Goal: Information Seeking & Learning: Compare options

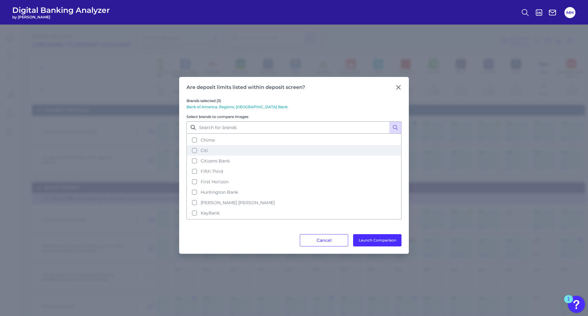
scroll to position [186, 0]
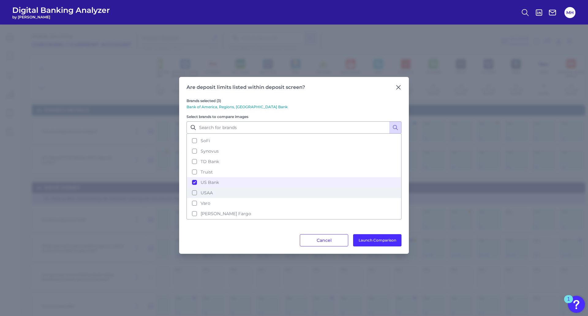
click at [195, 193] on button "USAA" at bounding box center [294, 193] width 214 height 10
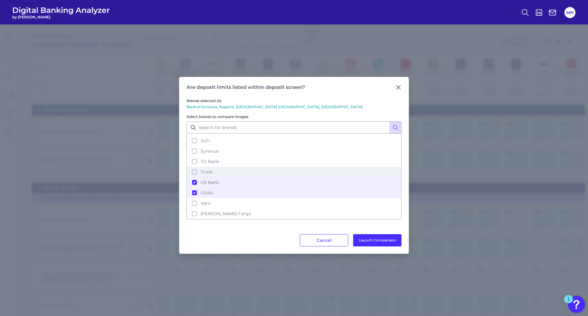
scroll to position [84, 0]
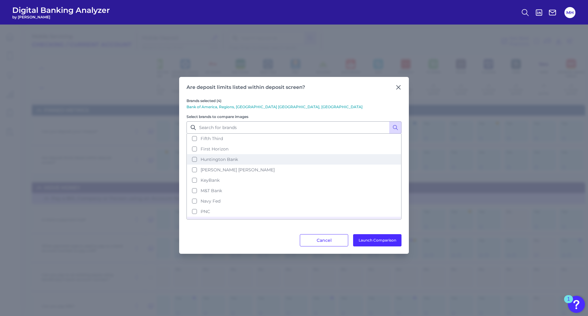
click at [196, 159] on button "Huntington Bank" at bounding box center [294, 159] width 214 height 10
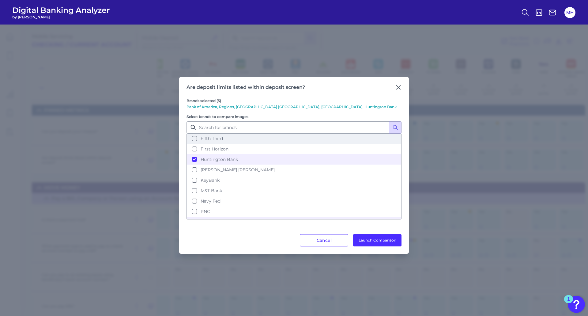
click at [196, 138] on button "Fifth Third" at bounding box center [294, 138] width 214 height 10
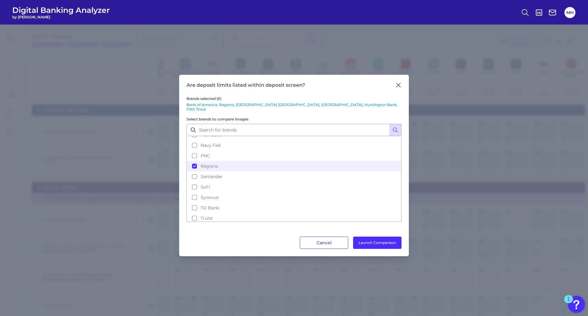
scroll to position [153, 0]
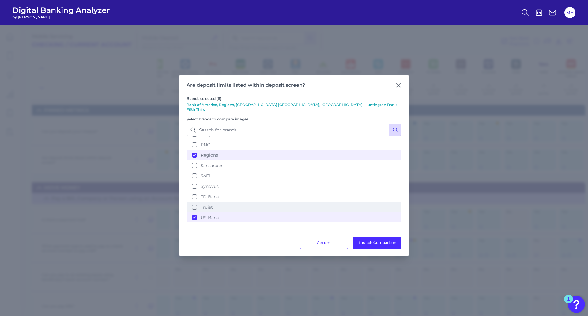
click at [195, 204] on button "Truist" at bounding box center [294, 207] width 214 height 10
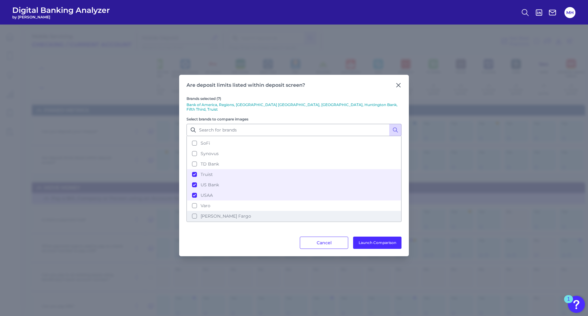
click at [194, 213] on button "[PERSON_NAME] Fargo" at bounding box center [294, 216] width 214 height 10
click at [368, 241] on button "Launch Comparison" at bounding box center [377, 243] width 48 height 12
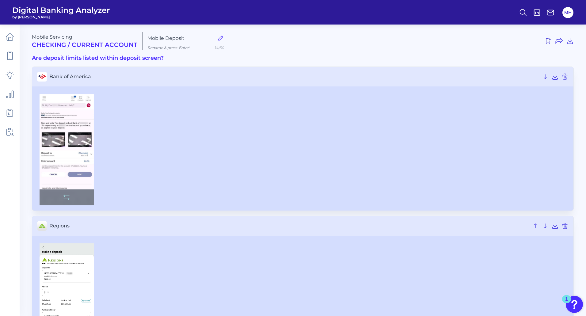
click at [66, 151] on img at bounding box center [67, 149] width 54 height 111
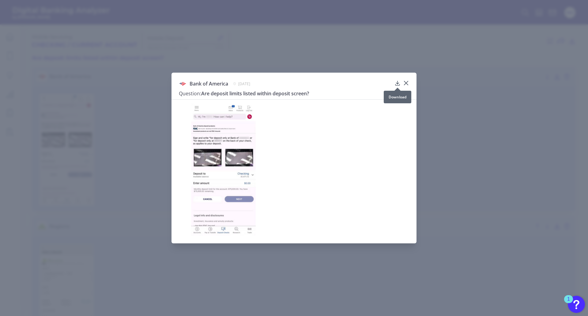
click at [398, 83] on icon at bounding box center [398, 83] width 6 height 6
click at [406, 83] on icon at bounding box center [406, 83] width 6 height 6
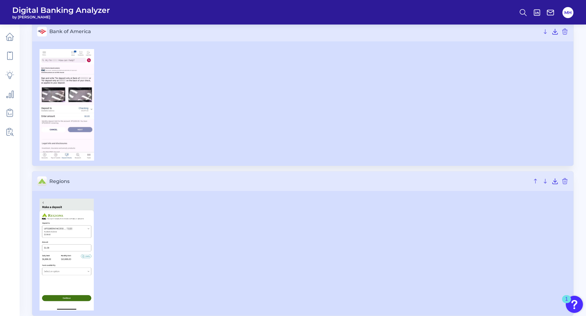
scroll to position [102, 0]
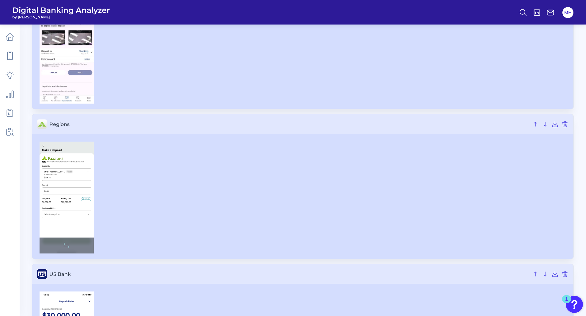
click at [75, 167] on img at bounding box center [67, 198] width 54 height 112
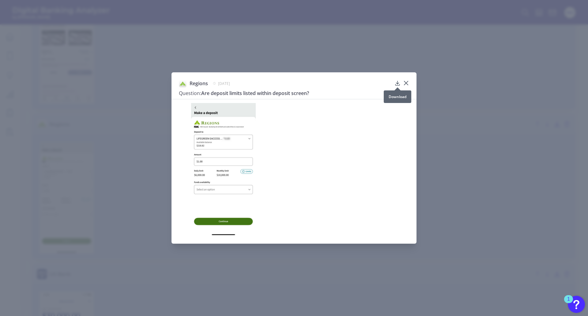
click at [398, 84] on div at bounding box center [398, 87] width 6 height 6
click at [407, 83] on icon at bounding box center [406, 83] width 6 height 6
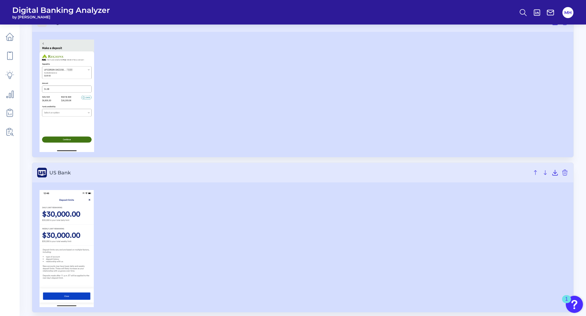
scroll to position [204, 0]
click at [80, 215] on img at bounding box center [67, 248] width 54 height 117
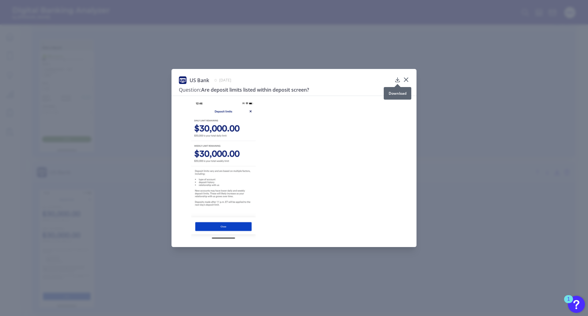
click at [398, 81] on div at bounding box center [398, 84] width 6 height 6
click at [405, 80] on icon at bounding box center [406, 80] width 6 height 6
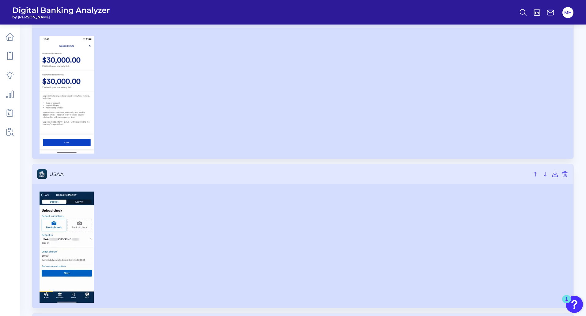
scroll to position [409, 0]
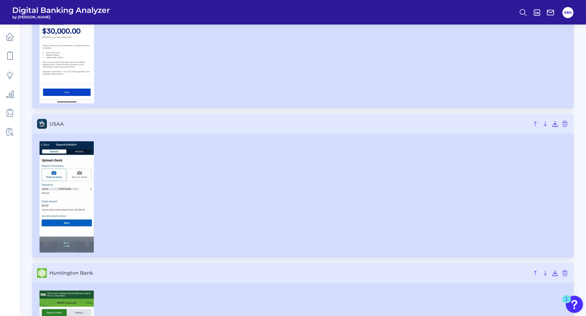
click at [70, 169] on img at bounding box center [67, 196] width 54 height 111
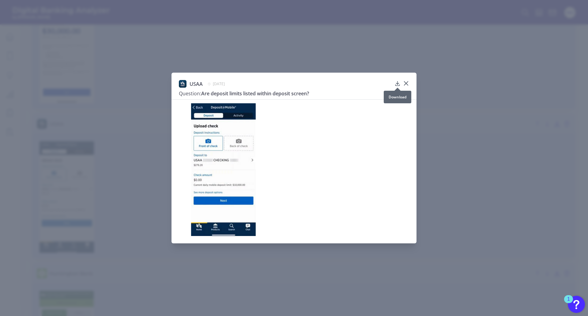
click at [397, 84] on icon at bounding box center [398, 83] width 4 height 4
click at [407, 84] on icon at bounding box center [407, 84] width 4 height 4
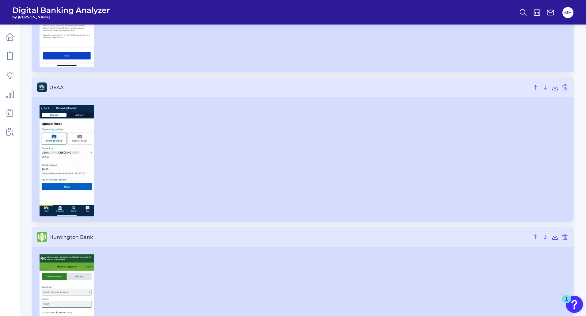
scroll to position [562, 0]
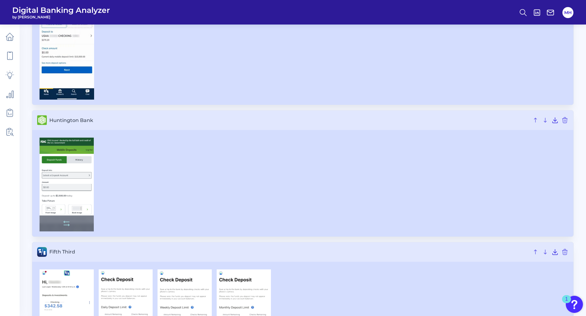
click at [69, 170] on img at bounding box center [67, 184] width 54 height 93
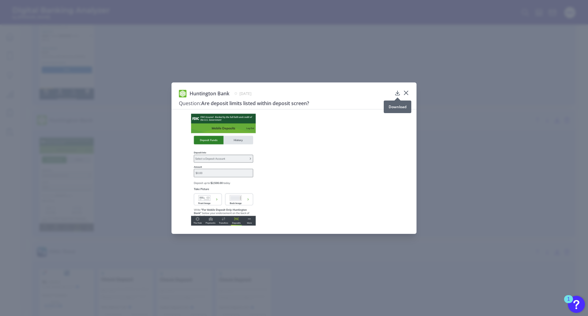
click at [399, 93] on icon at bounding box center [398, 93] width 4 height 4
click at [406, 92] on icon at bounding box center [407, 93] width 4 height 4
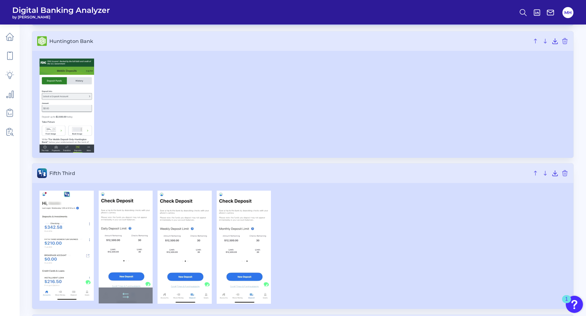
scroll to position [664, 0]
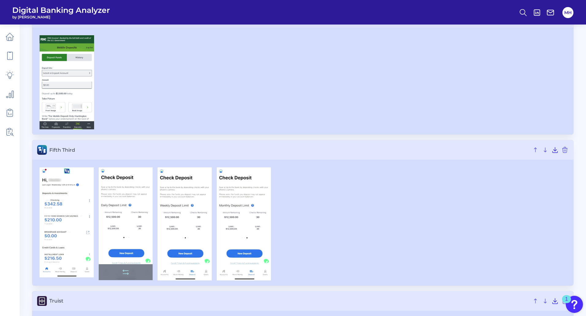
click at [128, 221] on img at bounding box center [126, 223] width 54 height 113
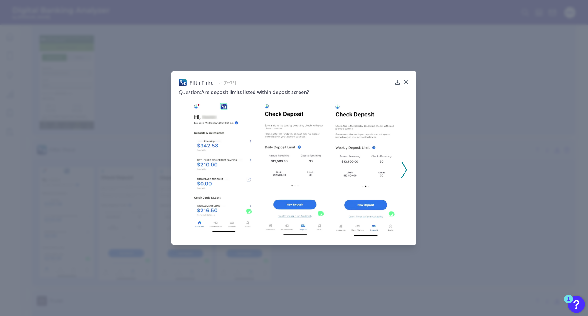
click at [405, 169] on icon at bounding box center [405, 170] width 6 height 17
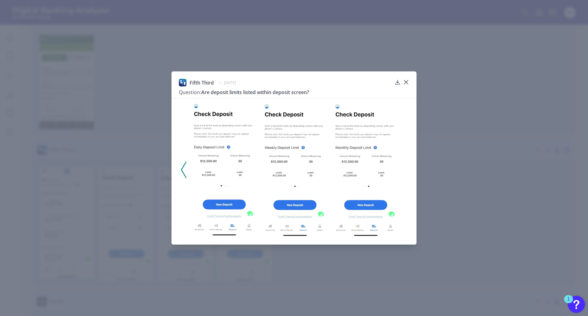
click at [182, 171] on polyline at bounding box center [183, 170] width 5 height 16
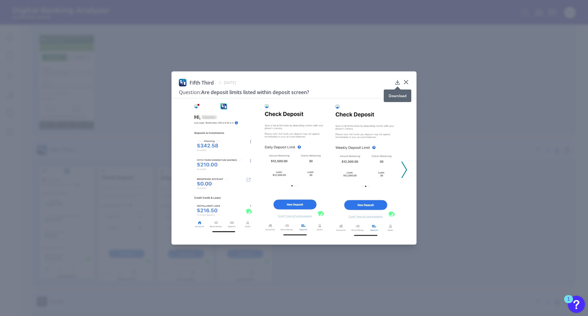
click at [398, 82] on icon at bounding box center [398, 82] width 6 height 6
click at [406, 82] on icon at bounding box center [406, 82] width 6 height 6
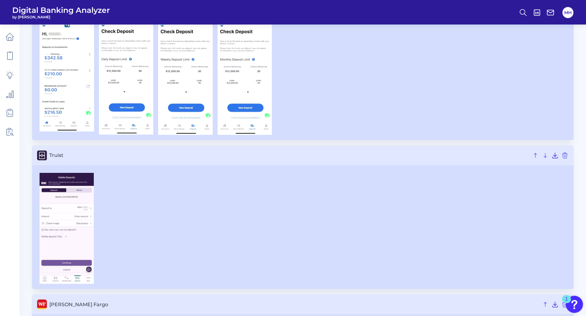
scroll to position [868, 0]
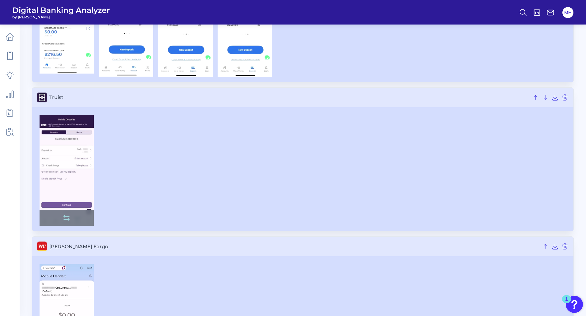
click at [70, 155] on img at bounding box center [67, 170] width 54 height 111
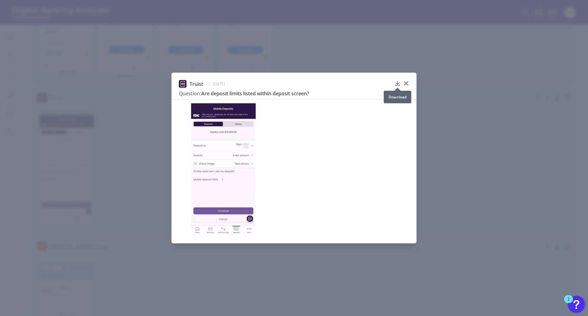
click at [398, 83] on icon at bounding box center [398, 83] width 6 height 6
click at [406, 82] on icon at bounding box center [406, 83] width 6 height 6
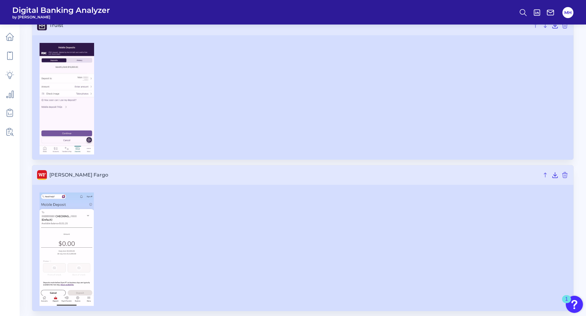
scroll to position [945, 0]
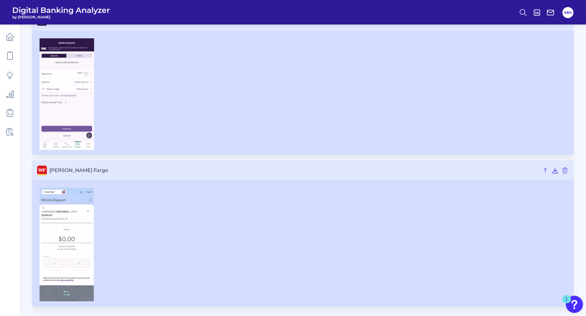
click at [69, 230] on img at bounding box center [67, 244] width 54 height 113
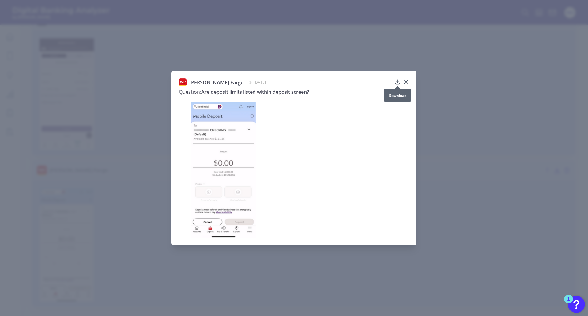
click at [397, 83] on icon at bounding box center [398, 82] width 6 height 6
click at [406, 81] on icon at bounding box center [407, 82] width 4 height 4
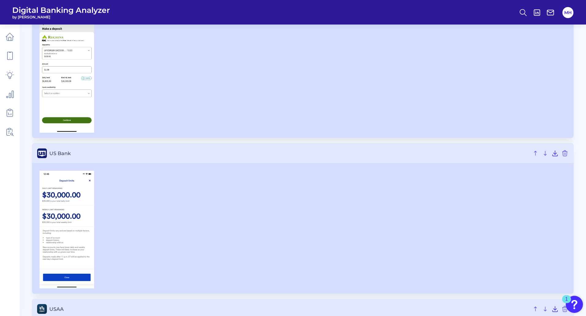
scroll to position [179, 0]
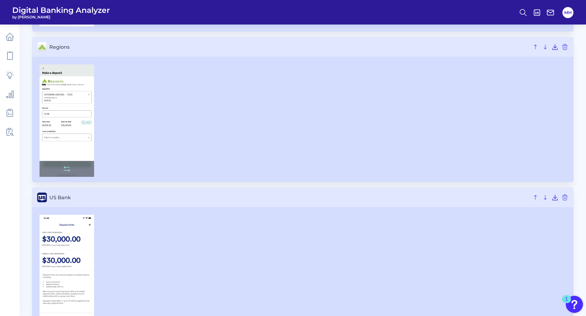
click at [65, 105] on img at bounding box center [67, 120] width 55 height 112
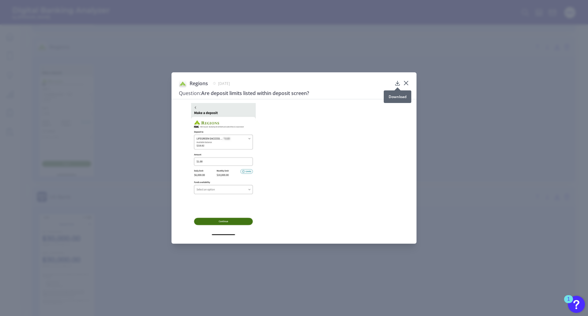
click at [396, 82] on icon at bounding box center [398, 83] width 6 height 6
click at [396, 83] on icon at bounding box center [398, 83] width 6 height 6
click at [405, 83] on icon at bounding box center [406, 83] width 6 height 6
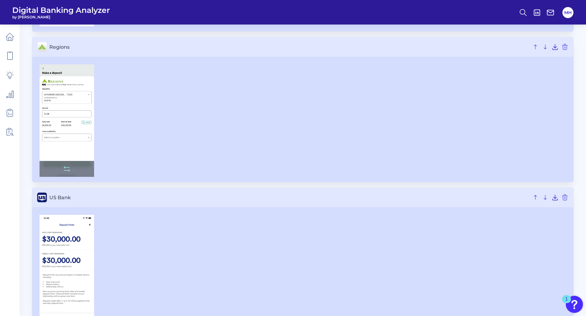
click at [56, 109] on img at bounding box center [67, 120] width 55 height 112
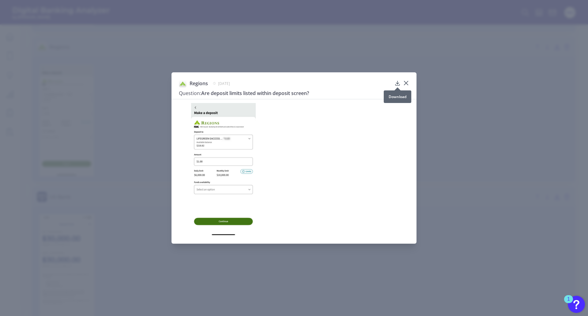
click at [397, 83] on icon at bounding box center [398, 83] width 4 height 4
click at [408, 82] on icon at bounding box center [406, 83] width 6 height 6
